Goal: Task Accomplishment & Management: Use online tool/utility

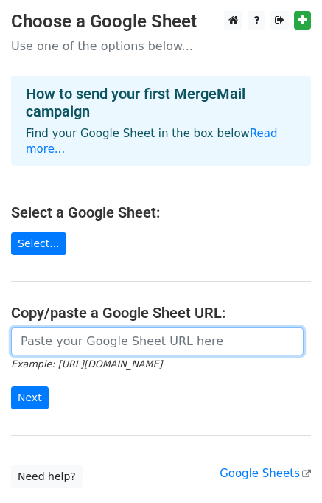
click at [89, 331] on input "url" at bounding box center [157, 342] width 293 height 28
paste input "[URL][DOMAIN_NAME]"
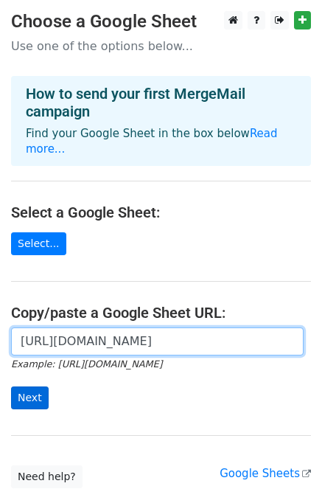
type input "[URL][DOMAIN_NAME]"
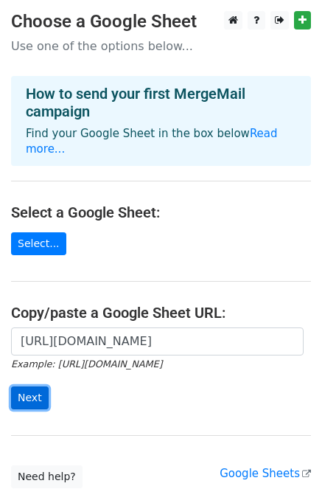
click at [30, 387] on input "Next" at bounding box center [30, 398] width 38 height 23
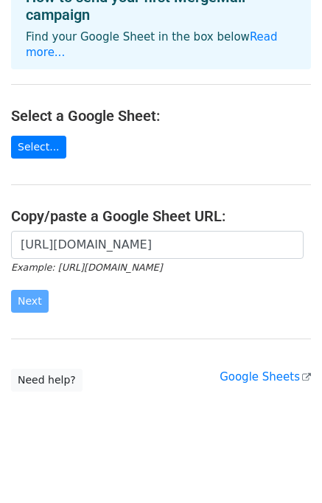
scroll to position [97, 0]
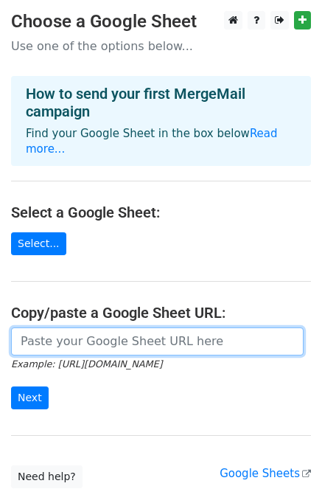
click at [87, 331] on input "url" at bounding box center [157, 342] width 293 height 28
type input "[URL][DOMAIN_NAME]"
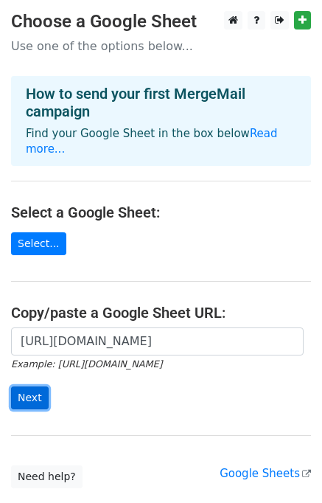
click at [27, 387] on input "Next" at bounding box center [30, 398] width 38 height 23
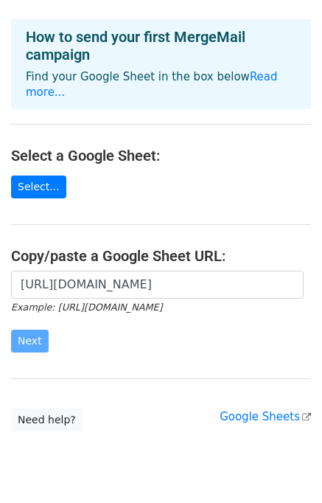
scroll to position [97, 0]
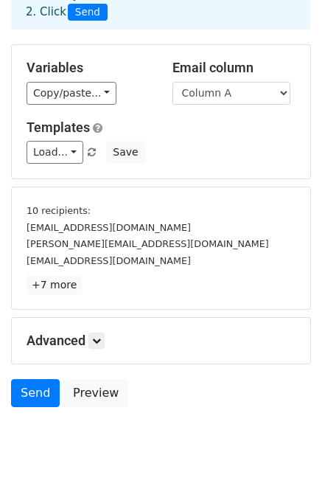
scroll to position [121, 0]
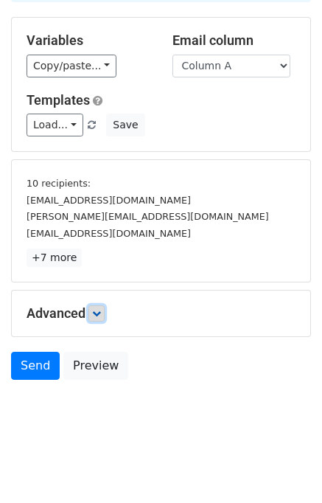
click at [104, 314] on link at bounding box center [97, 314] width 16 height 16
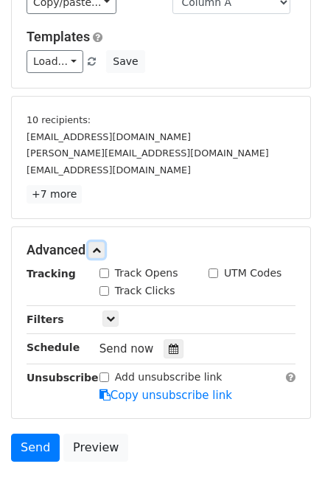
scroll to position [265, 0]
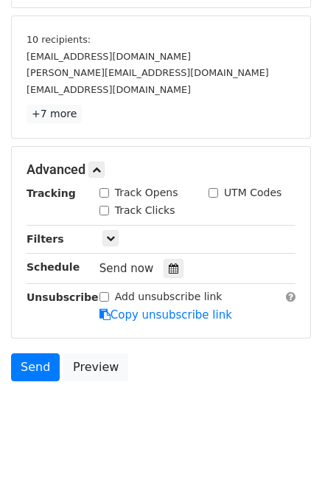
click at [104, 190] on input "Track Opens" at bounding box center [105, 193] width 10 height 10
checkbox input "true"
click at [103, 213] on input "Track Clicks" at bounding box center [105, 211] width 10 height 10
checkbox input "true"
click at [176, 263] on div "Send now" at bounding box center [186, 269] width 173 height 20
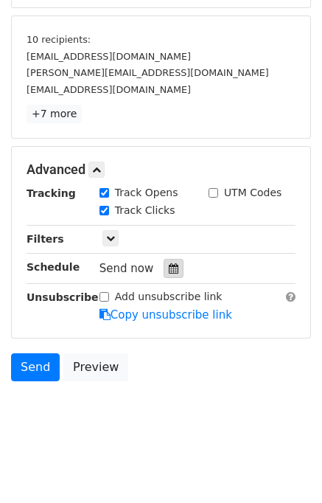
click at [172, 269] on div at bounding box center [174, 268] width 20 height 19
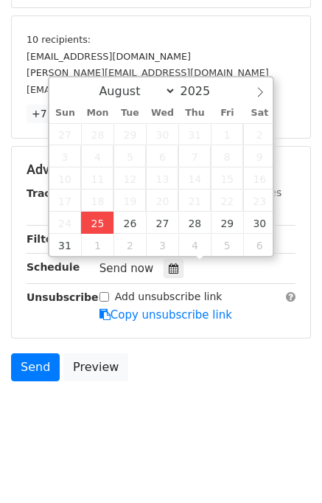
type input "2025-08-25 14:51"
type input "02"
type input "51"
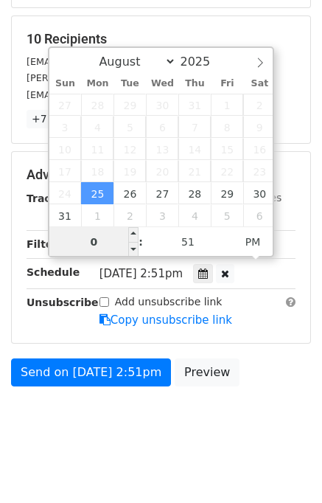
type input "02"
type input "2025-09-03 14:51"
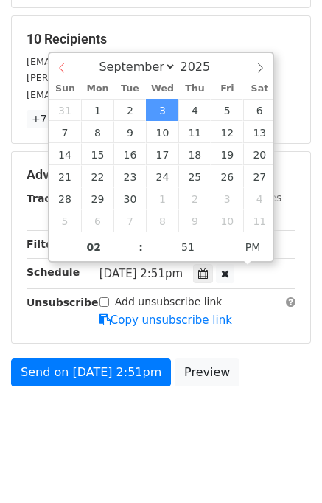
select select "7"
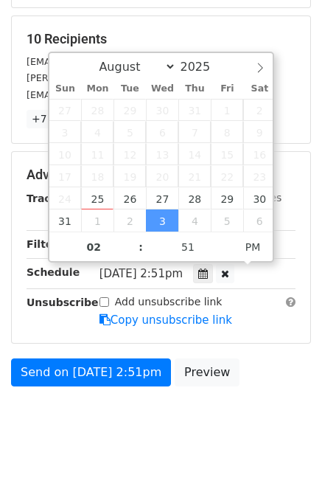
click at [66, 75] on div "August September October November December 2025" at bounding box center [161, 65] width 224 height 25
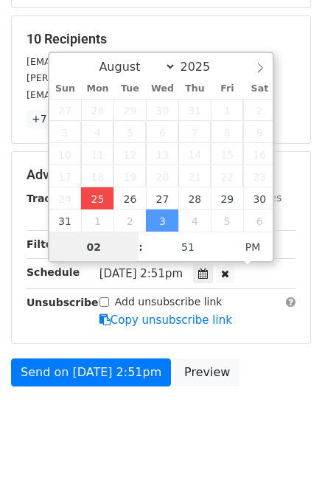
type input "2025-08-25 14:51"
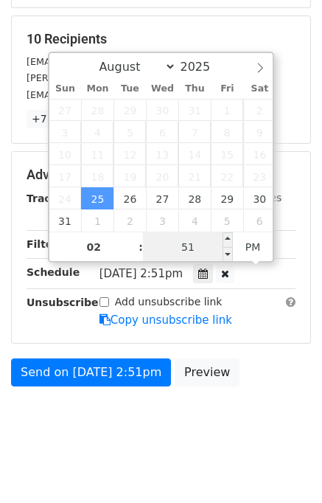
click at [175, 249] on input "51" at bounding box center [188, 247] width 90 height 30
type input "55"
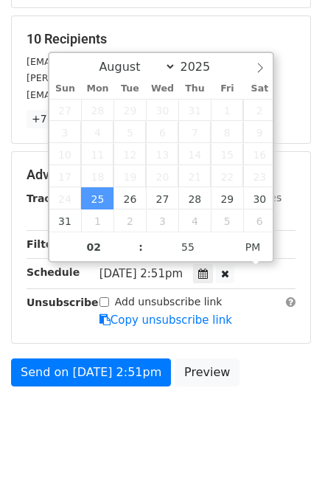
type input "2025-08-25 14:55"
click at [271, 408] on body "New Campaign Daily emails left: 50 Google Sheet: Daily 1. Write your email in G…" at bounding box center [161, 99] width 322 height 707
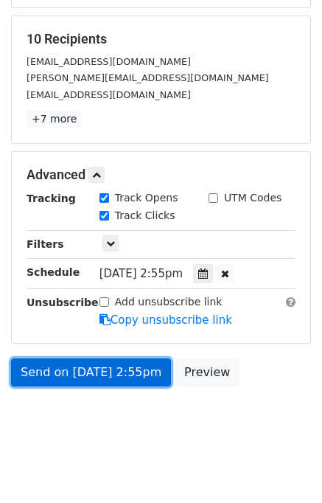
click at [68, 370] on link "Send on Aug 25 at 2:55pm" at bounding box center [91, 373] width 160 height 28
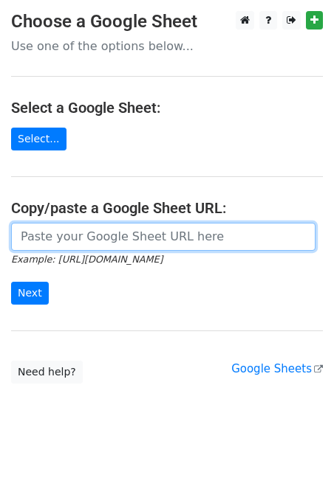
click at [74, 234] on input "url" at bounding box center [163, 237] width 304 height 28
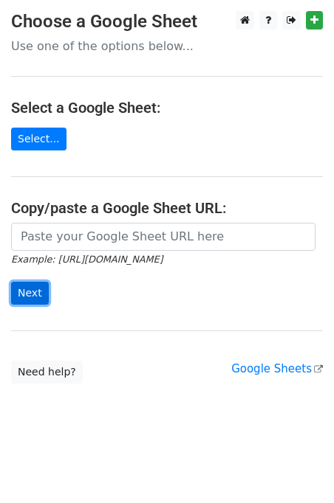
click at [36, 290] on input "Next" at bounding box center [30, 293] width 38 height 23
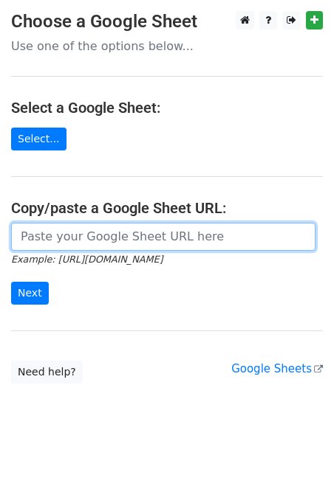
click at [80, 223] on input "url" at bounding box center [163, 237] width 304 height 28
type input "[URL][DOMAIN_NAME]"
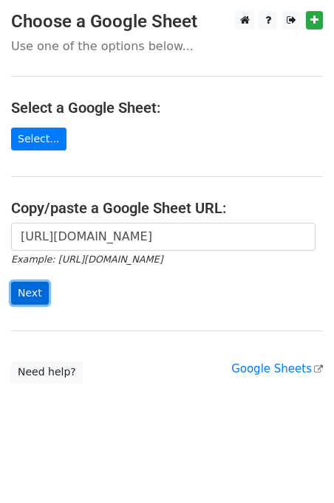
click at [32, 286] on input "Next" at bounding box center [30, 293] width 38 height 23
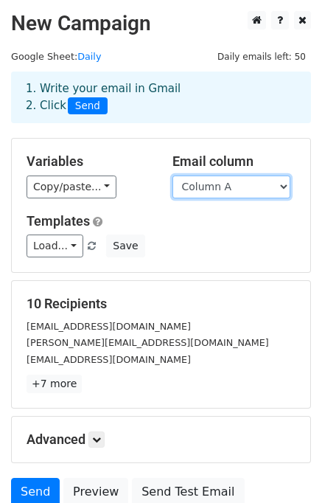
drag, startPoint x: 214, startPoint y: 183, endPoint x: 214, endPoint y: 196, distance: 12.5
click at [214, 184] on select "Column A Column B Column C" at bounding box center [232, 187] width 118 height 23
select select "Column B"
click at [173, 176] on select "Column A Column B Column C" at bounding box center [232, 187] width 118 height 23
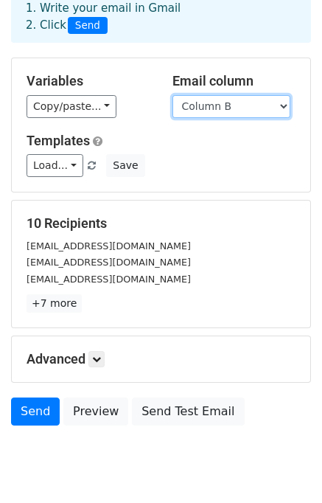
scroll to position [127, 0]
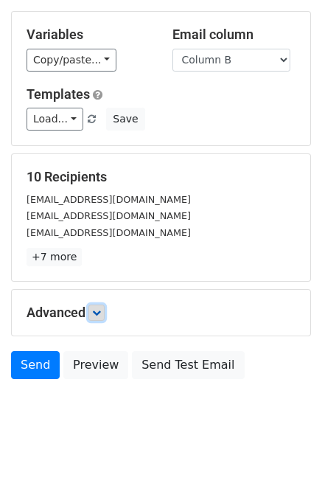
click at [105, 319] on link at bounding box center [97, 313] width 16 height 16
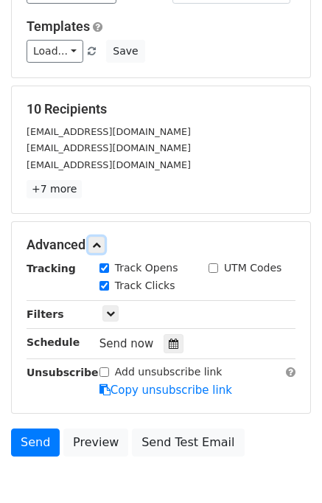
scroll to position [268, 0]
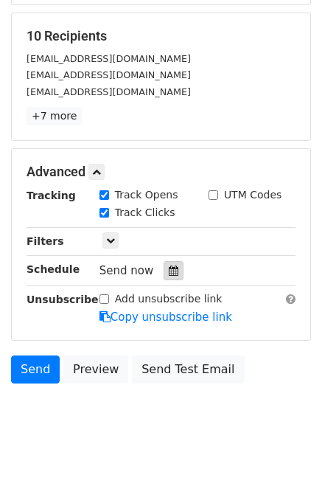
click at [169, 269] on icon at bounding box center [174, 271] width 10 height 10
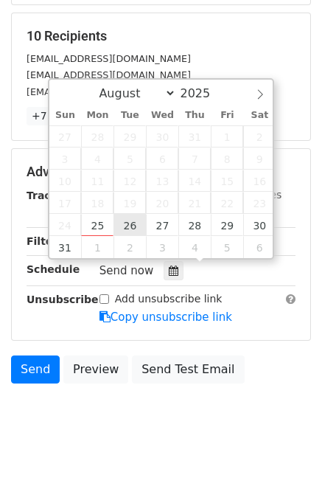
type input "2025-08-26 12:00"
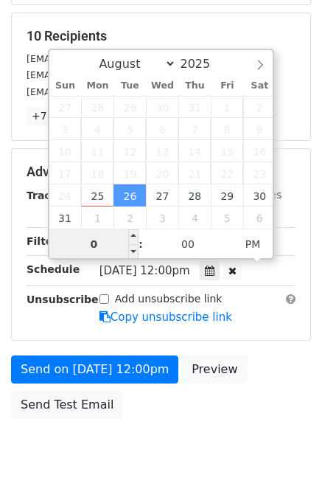
type input "02"
type input "2025-08-26 14:00"
click at [288, 396] on div "Send on Aug 26 at 12:00pm Preview Send Test Email" at bounding box center [161, 391] width 322 height 71
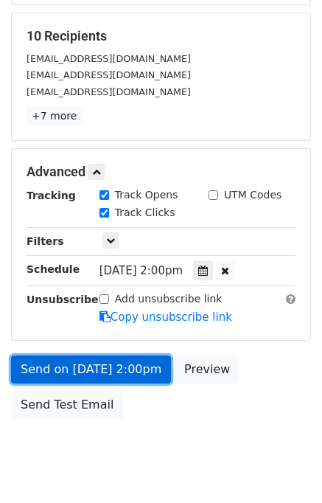
click at [131, 368] on link "Send on Aug 26 at 2:00pm" at bounding box center [91, 370] width 160 height 28
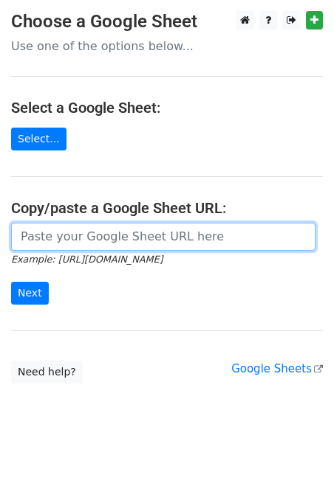
click at [89, 241] on input "url" at bounding box center [163, 237] width 304 height 28
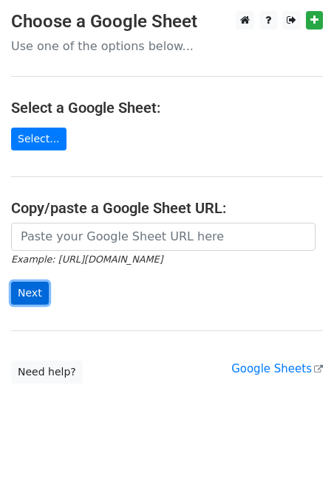
click at [21, 293] on input "Next" at bounding box center [30, 293] width 38 height 23
click at [69, 216] on main "Choose a Google Sheet Use one of the options below... Select a Google Sheet: Se…" at bounding box center [167, 197] width 334 height 373
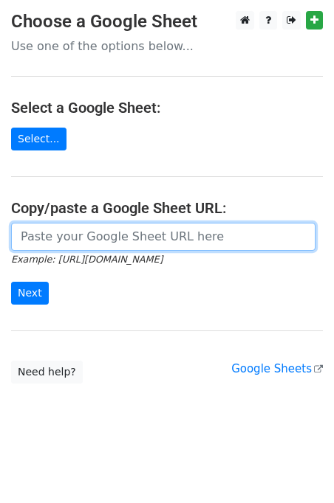
click at [75, 244] on input "url" at bounding box center [163, 237] width 304 height 28
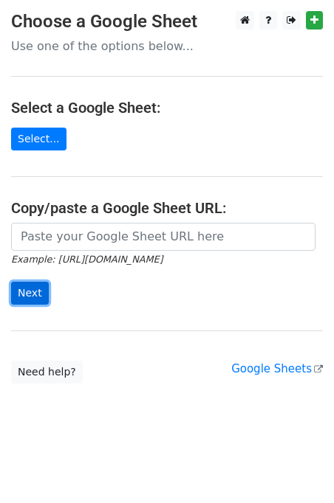
click at [34, 284] on input "Next" at bounding box center [30, 293] width 38 height 23
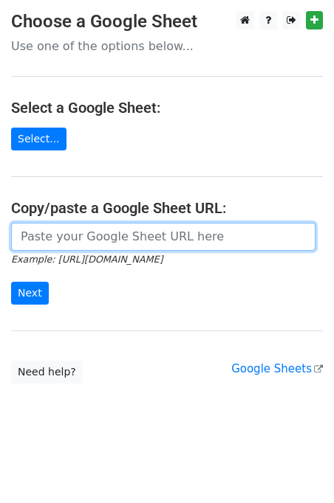
drag, startPoint x: 44, startPoint y: 244, endPoint x: 74, endPoint y: 250, distance: 30.1
click at [44, 244] on input "url" at bounding box center [163, 237] width 304 height 28
type input "https://docs.google.com/spreadsheets/d/1aEBhnuY_xCa7mlJJ_G4MdEfHLseuAJ5OXBzmUJX…"
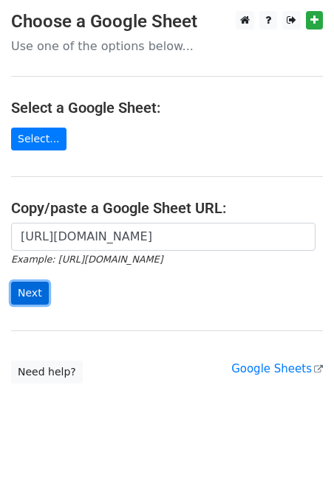
click at [24, 296] on input "Next" at bounding box center [30, 293] width 38 height 23
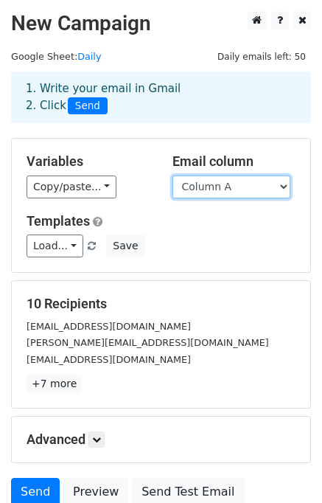
click at [225, 193] on select "Column A Column B Column C" at bounding box center [232, 187] width 118 height 23
select select "Column C"
click at [173, 176] on select "Column A Column B Column C" at bounding box center [232, 187] width 118 height 23
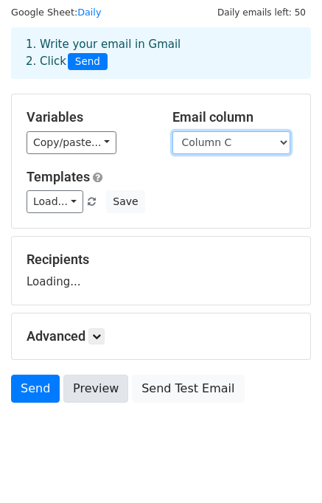
scroll to position [68, 0]
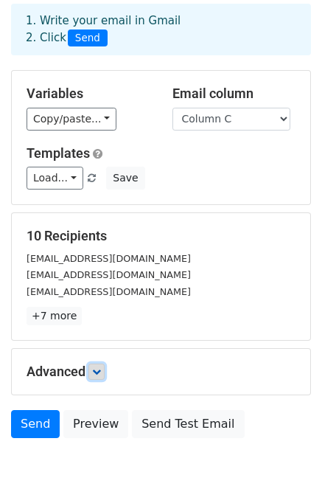
click at [97, 376] on link at bounding box center [97, 372] width 16 height 16
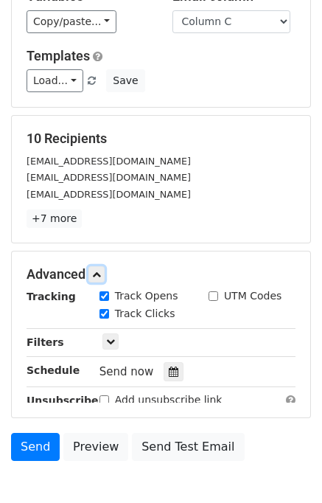
scroll to position [254, 0]
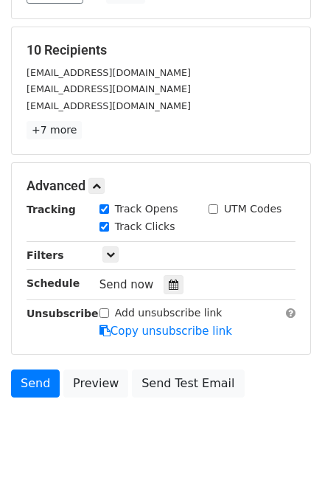
click at [176, 269] on hr at bounding box center [161, 269] width 269 height 1
click at [164, 291] on div at bounding box center [174, 284] width 20 height 19
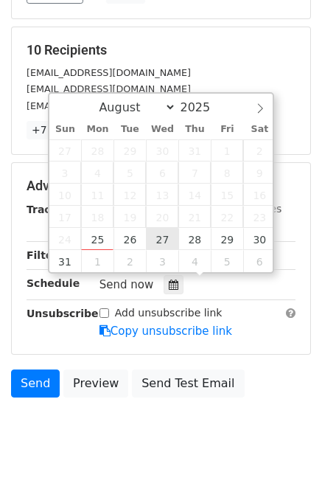
type input "2025-08-27 12:00"
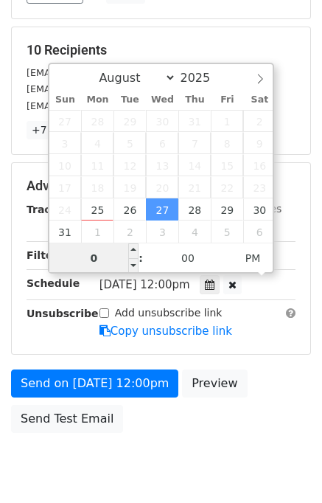
type input "03"
type input "2025-08-27 15:00"
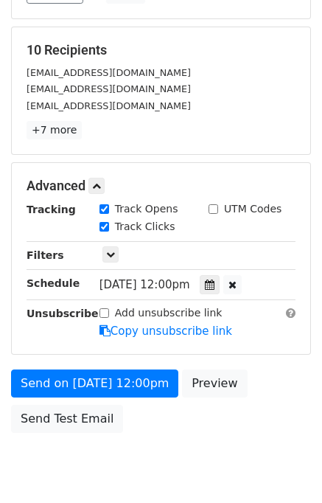
click at [275, 373] on div "Send on Aug 27 at 12:00pm Preview Send Test Email" at bounding box center [161, 405] width 322 height 71
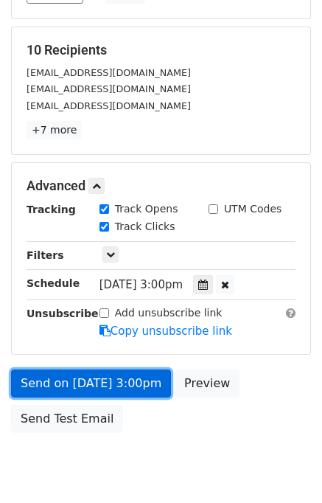
click at [135, 379] on link "Send on Aug 27 at 3:00pm" at bounding box center [91, 384] width 160 height 28
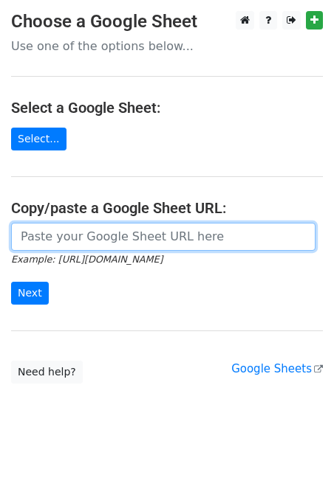
drag, startPoint x: 108, startPoint y: 232, endPoint x: 118, endPoint y: 249, distance: 20.5
click at [108, 232] on input "url" at bounding box center [163, 237] width 304 height 28
type input "[URL][DOMAIN_NAME]"
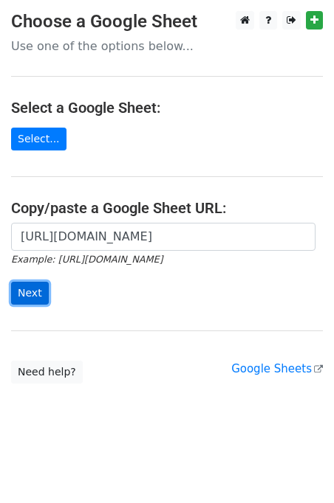
click at [35, 294] on input "Next" at bounding box center [30, 293] width 38 height 23
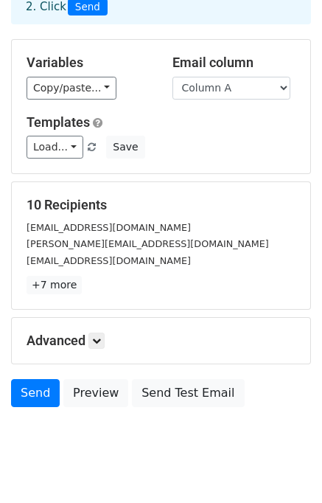
scroll to position [127, 0]
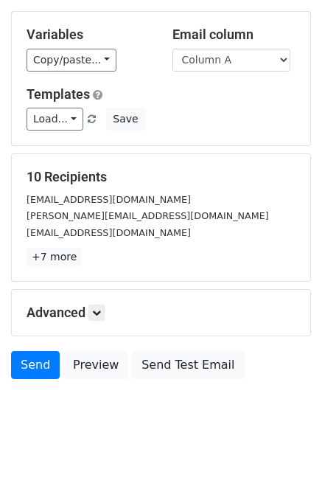
click at [108, 313] on h5 "Advanced" at bounding box center [161, 313] width 269 height 16
click at [100, 306] on link at bounding box center [97, 313] width 16 height 16
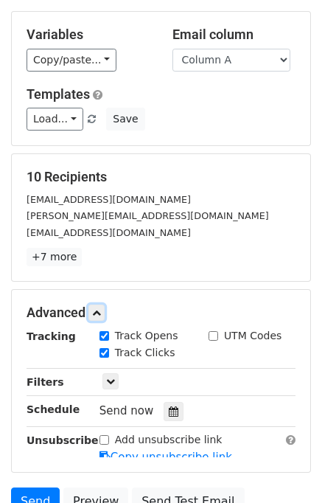
scroll to position [258, 0]
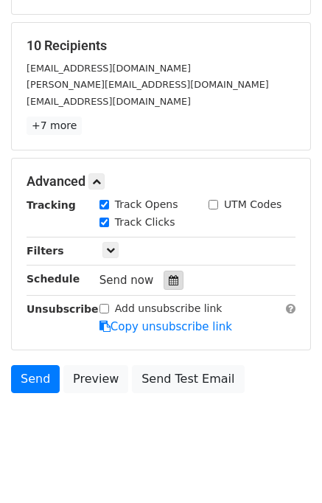
click at [169, 275] on icon at bounding box center [174, 280] width 10 height 10
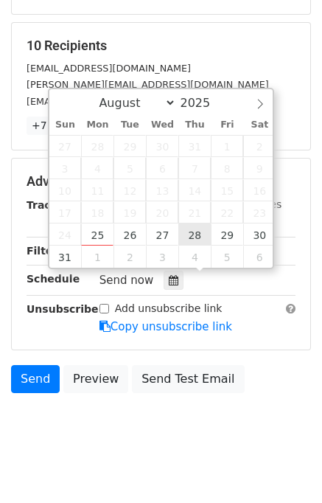
type input "2025-08-28 12:00"
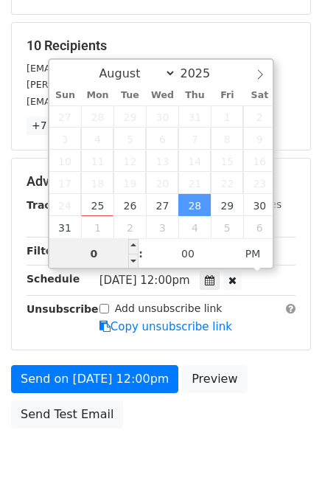
type input "04"
type input "2025-08-28 16:00"
click at [269, 380] on div "Send on Aug 28 at 12:00pm Preview Send Test Email" at bounding box center [161, 400] width 322 height 71
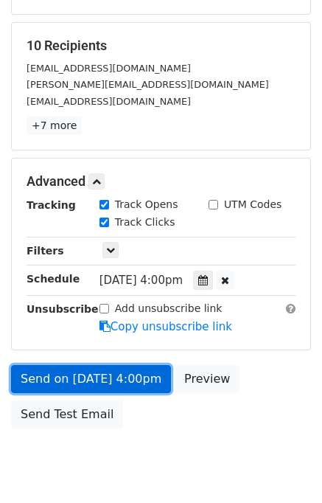
click at [69, 368] on link "Send on Aug 28 at 4:00pm" at bounding box center [91, 379] width 160 height 28
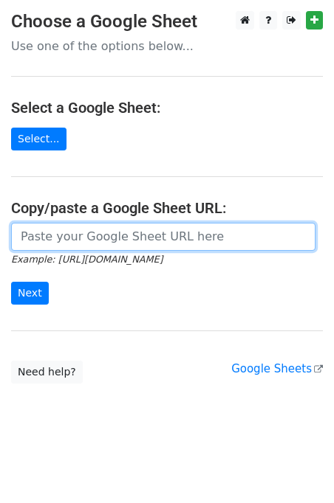
drag, startPoint x: 80, startPoint y: 234, endPoint x: 83, endPoint y: 246, distance: 12.9
click at [80, 234] on input "url" at bounding box center [163, 237] width 304 height 28
type input "https://docs.google.com/spreadsheets/d/1aEBhnuY_xCa7mlJJ_G4MdEfHLseuAJ5OXBzmUJX…"
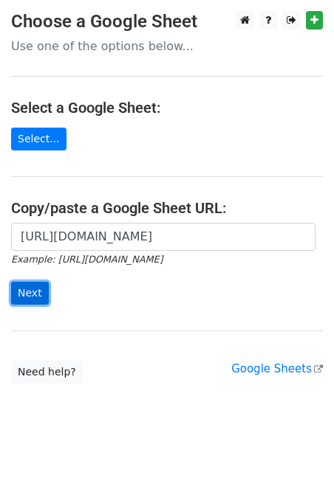
click at [37, 291] on input "Next" at bounding box center [30, 293] width 38 height 23
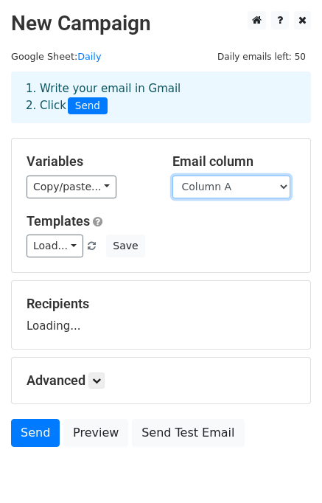
drag, startPoint x: 0, startPoint y: 0, endPoint x: 256, endPoint y: 182, distance: 314.3
click at [256, 182] on select "Column A Column B Column C" at bounding box center [232, 187] width 118 height 23
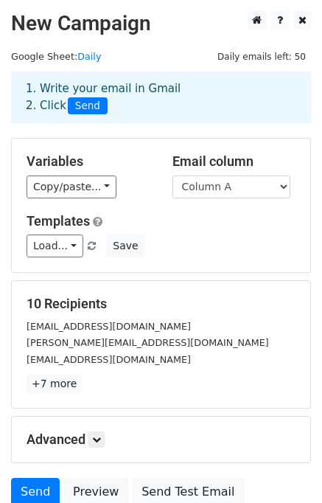
click at [252, 218] on h5 "Templates" at bounding box center [161, 221] width 269 height 16
click at [241, 188] on select "Column A Column B Column C" at bounding box center [232, 187] width 118 height 23
select select "Column B"
click at [173, 176] on select "Column A Column B Column C" at bounding box center [232, 187] width 118 height 23
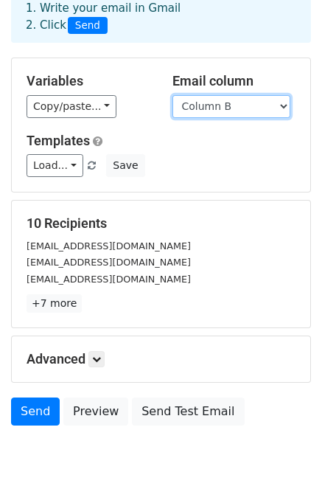
scroll to position [127, 0]
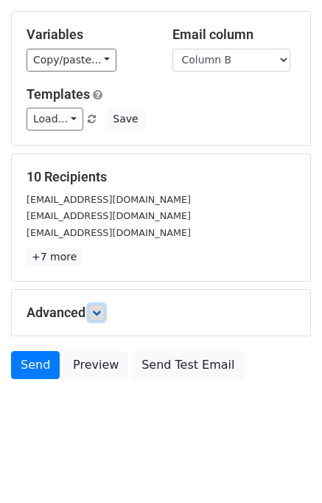
click at [105, 313] on link at bounding box center [97, 313] width 16 height 16
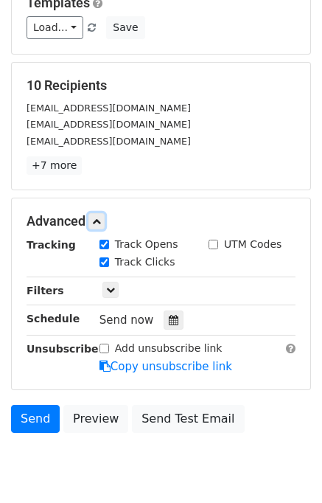
scroll to position [263, 0]
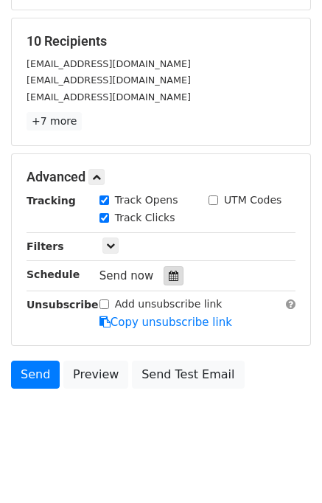
click at [164, 266] on div at bounding box center [174, 275] width 20 height 19
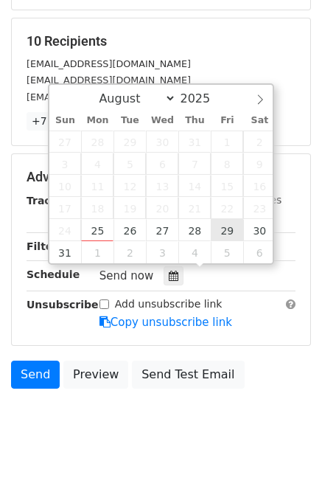
type input "[DATE] 12:00"
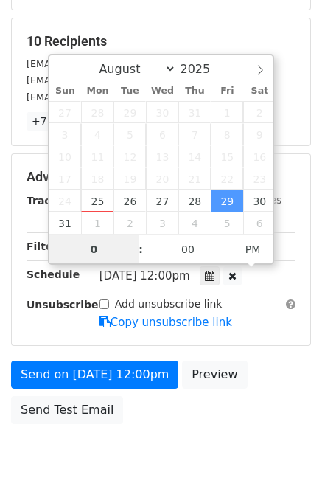
type input "05"
type input "[DATE] 17:00"
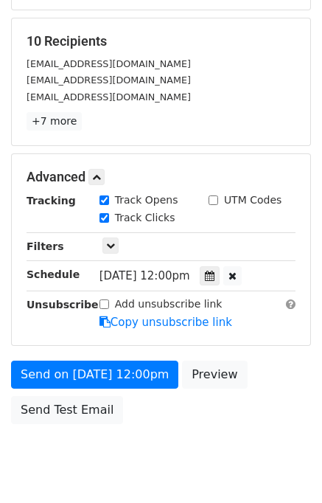
click at [293, 381] on div "Send on [DATE] 12:00pm Preview Send Test Email" at bounding box center [161, 396] width 322 height 71
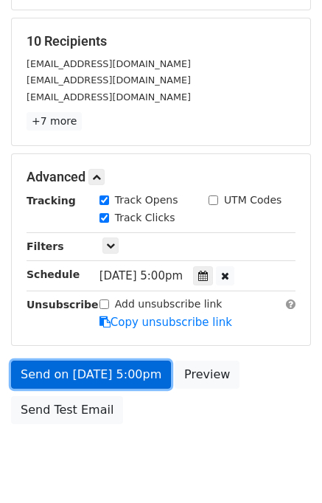
click at [106, 370] on link "Send on [DATE] 5:00pm" at bounding box center [91, 375] width 160 height 28
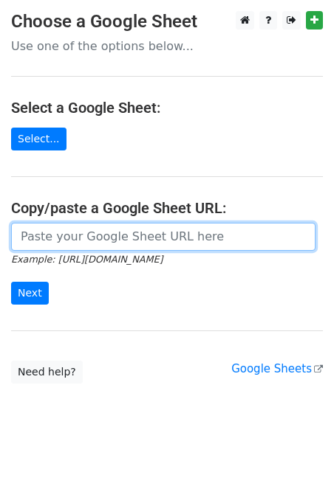
click at [92, 235] on input "url" at bounding box center [163, 237] width 304 height 28
type input "[URL][DOMAIN_NAME]"
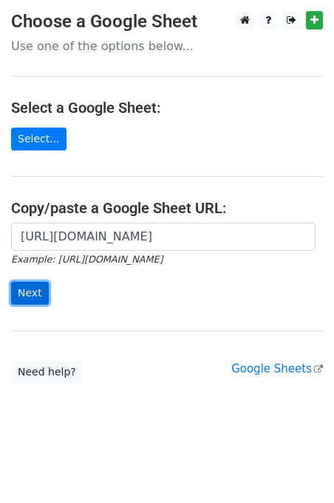
click at [18, 300] on input "Next" at bounding box center [30, 293] width 38 height 23
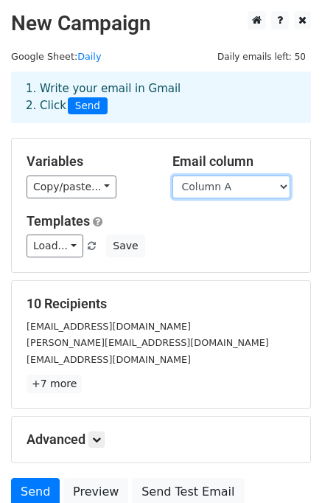
drag, startPoint x: 240, startPoint y: 187, endPoint x: 239, endPoint y: 195, distance: 8.2
click at [240, 187] on select "Column A Column B Column C" at bounding box center [232, 187] width 118 height 23
select select "Column C"
click at [173, 176] on select "Column A Column B Column C" at bounding box center [232, 187] width 118 height 23
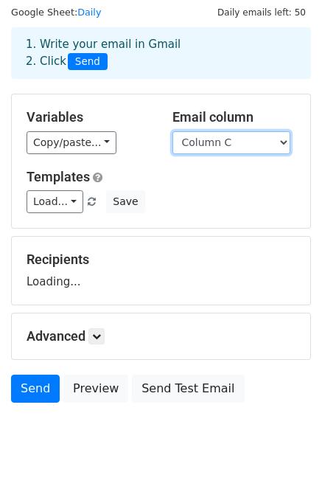
scroll to position [68, 0]
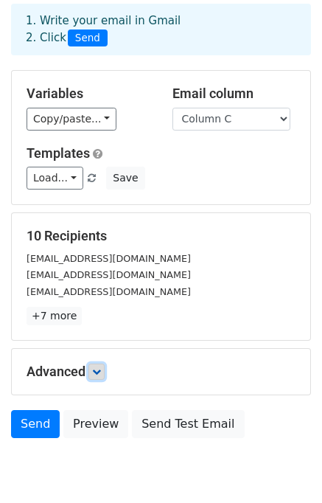
click at [97, 374] on icon at bounding box center [96, 372] width 9 height 9
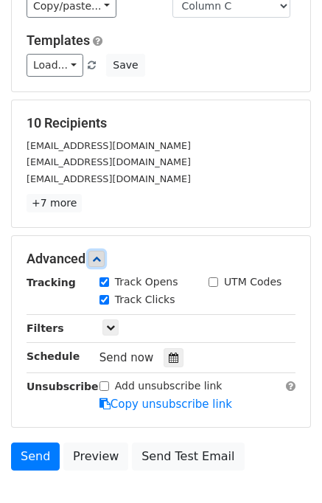
scroll to position [256, 0]
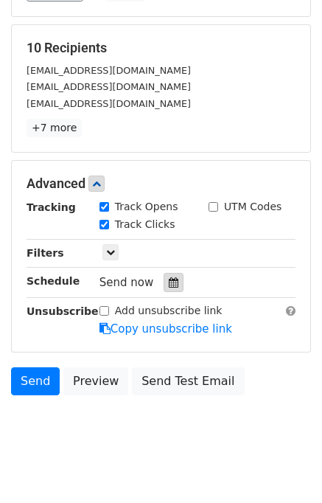
click at [169, 281] on icon at bounding box center [174, 282] width 10 height 10
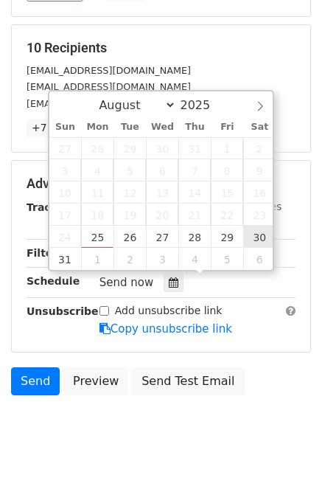
type input "2025-08-30 12:00"
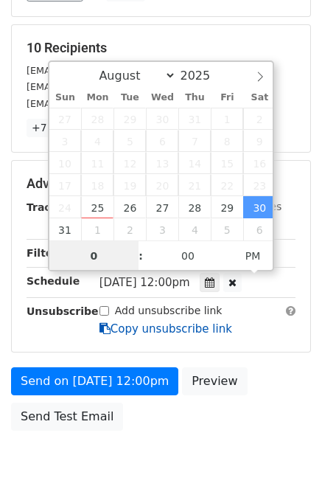
type input "06"
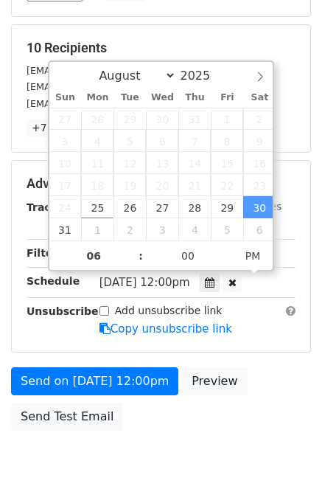
type input "2025-08-30 18:00"
click at [269, 370] on div "Send on Aug 30 at 12:00pm Preview Send Test Email" at bounding box center [161, 403] width 322 height 71
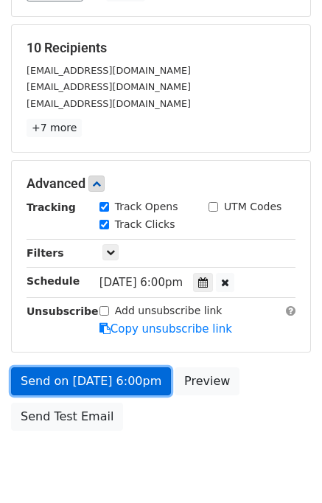
click at [98, 376] on link "Send on Aug 30 at 6:00pm" at bounding box center [91, 382] width 160 height 28
